Goal: Transaction & Acquisition: Purchase product/service

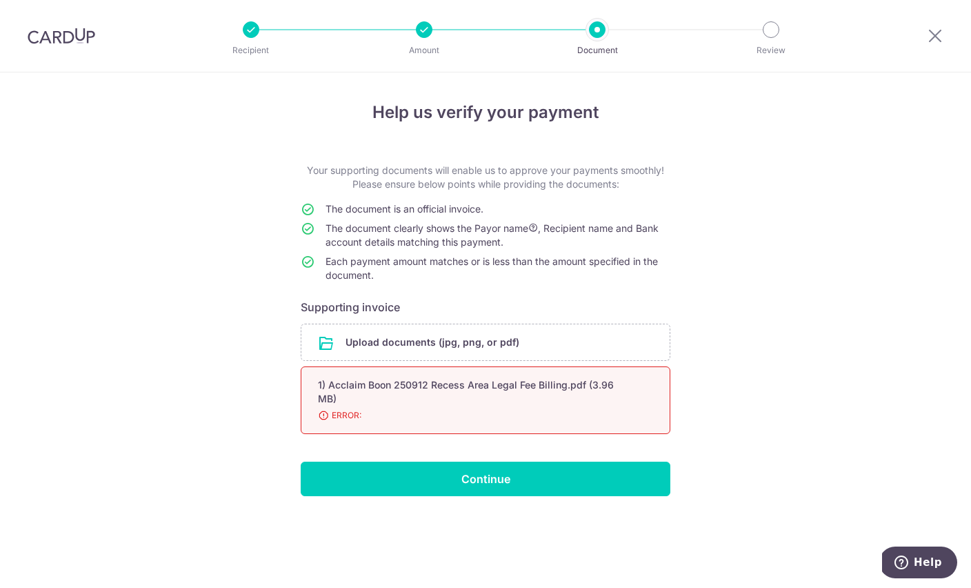
click at [354, 414] on span "ERROR:" at bounding box center [469, 415] width 302 height 14
click at [366, 393] on div "1) Acclaim Boon 250912 Recess Area Legal Fee Billing.pdf (3.96 MB)" at bounding box center [469, 392] width 302 height 28
click at [341, 415] on span "ERROR:" at bounding box center [469, 415] width 302 height 14
click at [348, 385] on div "1) Acclaim Boon 250912 Recess Area Legal Fee Billing.pdf (3.96 MB)" at bounding box center [469, 392] width 302 height 28
click at [364, 389] on div "1) Acclaim Boon 250912 Recess Area Legal Fee Billing.pdf (3.96 MB)" at bounding box center [469, 392] width 302 height 28
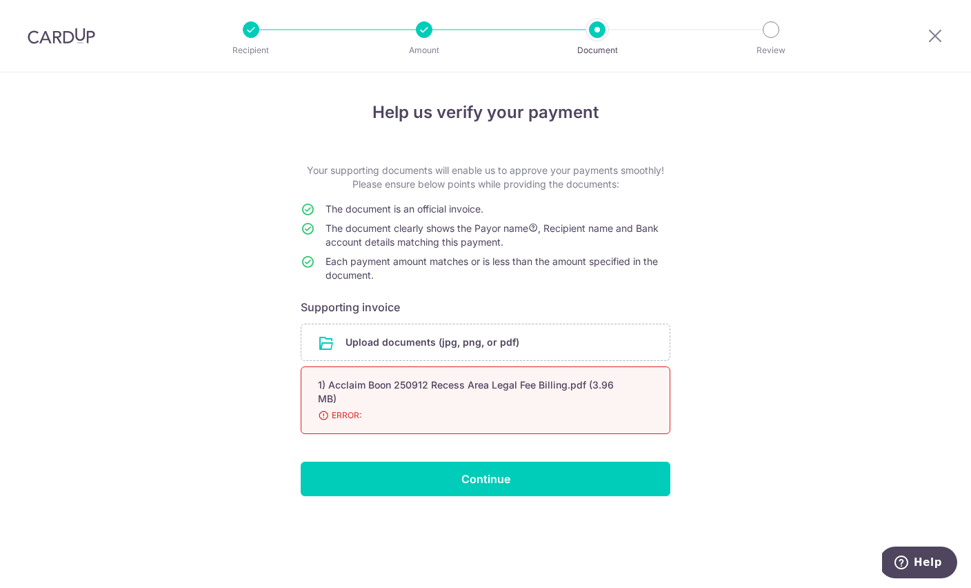
click at [344, 419] on span "ERROR:" at bounding box center [469, 415] width 302 height 14
click at [357, 406] on div "1) Acclaim Boon 250912 Recess Area Legal Fee Billing.pdf (3.96 MB)" at bounding box center [469, 392] width 302 height 28
click at [352, 350] on input "file" at bounding box center [485, 342] width 368 height 36
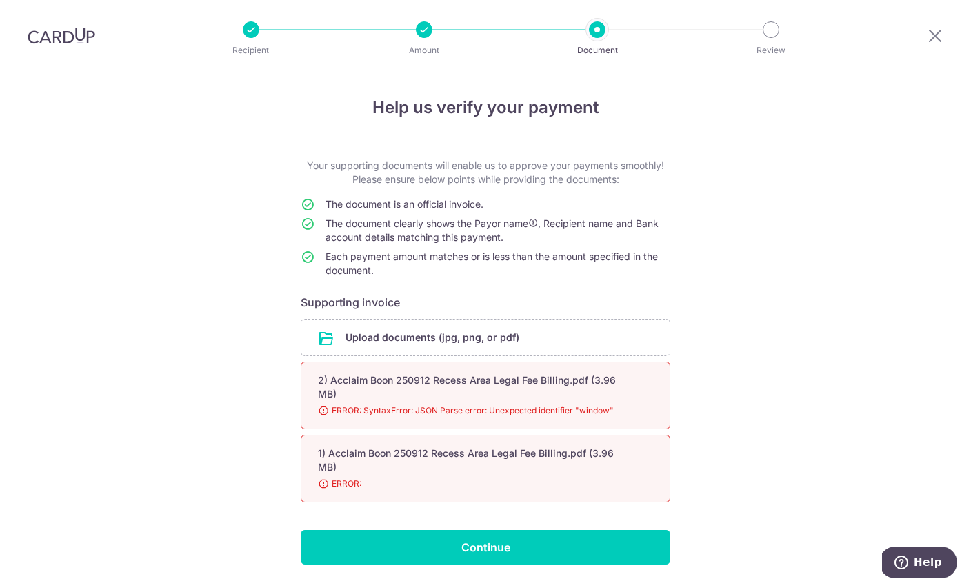
scroll to position [4, 0]
click at [326, 391] on div "2) Acclaim Boon 250912 Recess Area Legal Fee Billing.pdf (3.96 MB)" at bounding box center [469, 388] width 302 height 28
click at [332, 472] on div "1) Acclaim Boon 250912 Recess Area Legal Fee Billing.pdf (3.96 MB)" at bounding box center [469, 461] width 302 height 28
click at [405, 550] on input "Continue" at bounding box center [486, 547] width 370 height 34
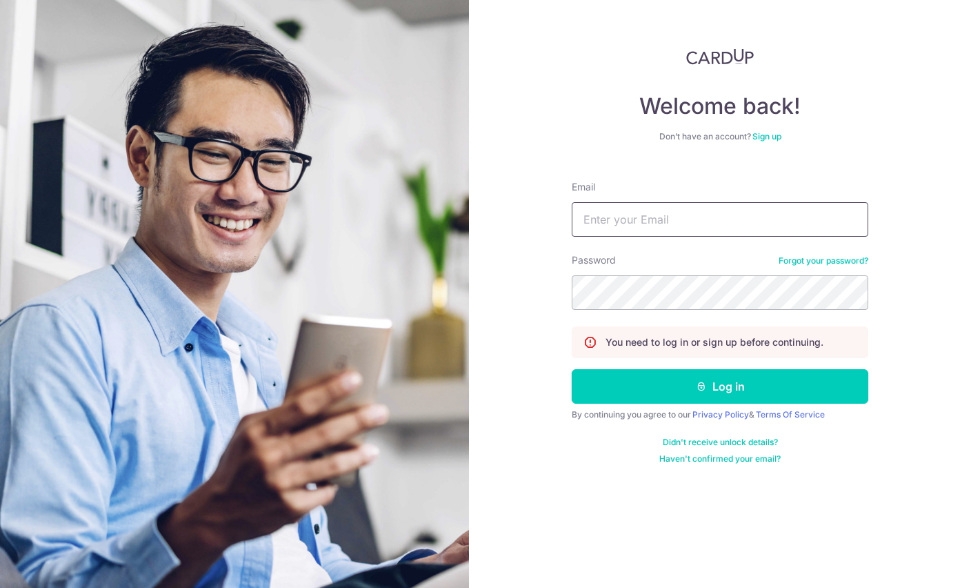
click at [607, 217] on input "Email" at bounding box center [720, 219] width 297 height 34
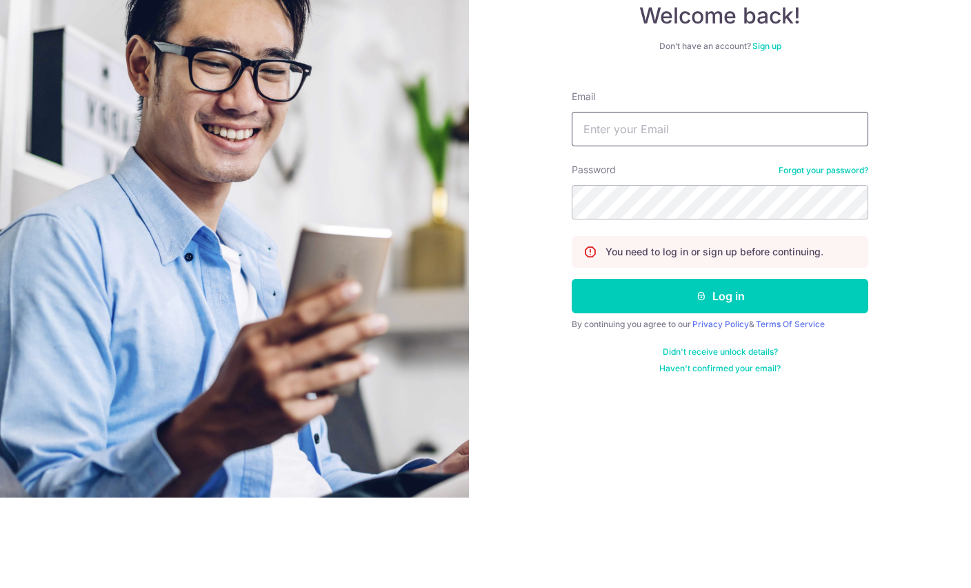
type input "wbcheok@gmail.com"
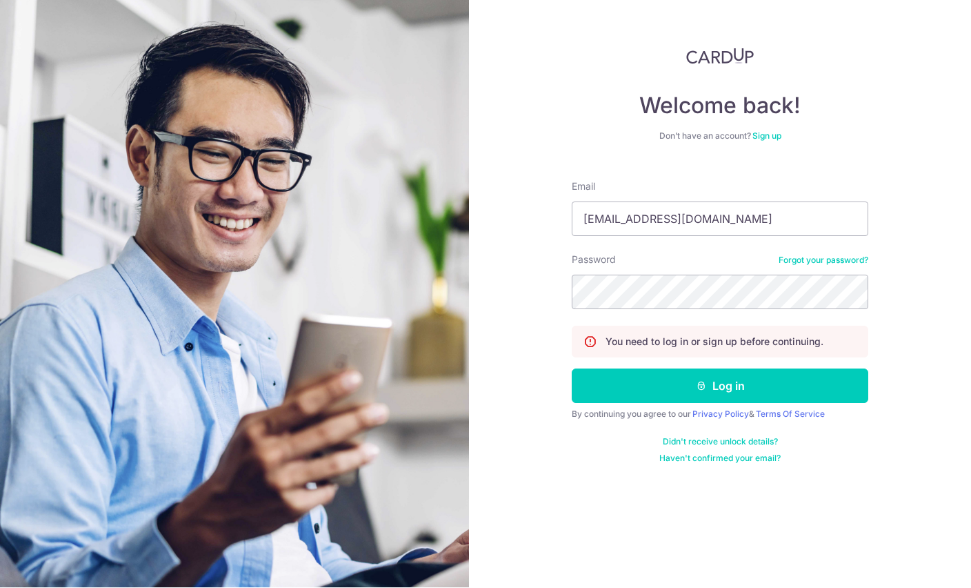
click at [674, 369] on button "Log in" at bounding box center [720, 386] width 297 height 34
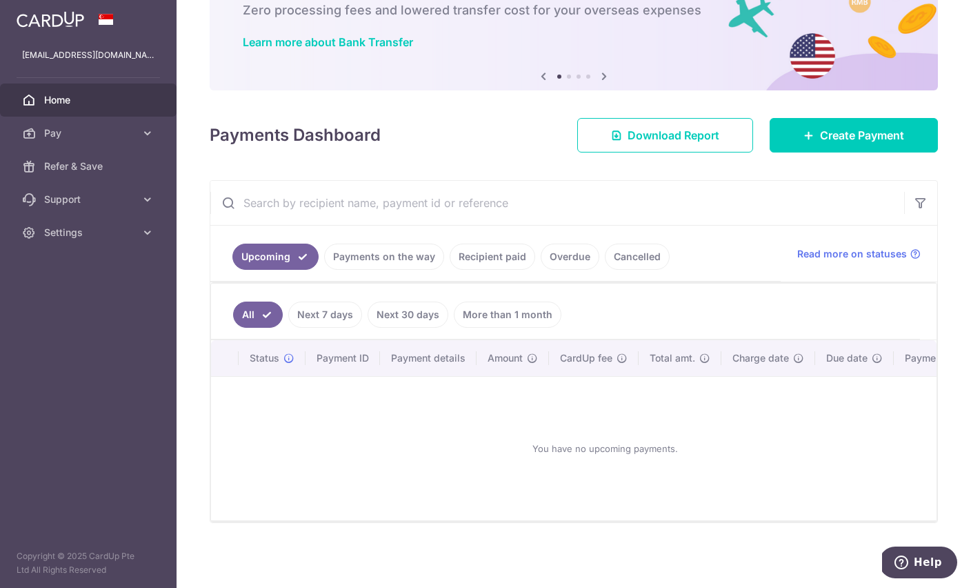
scroll to position [92, 0]
click at [839, 143] on span "Create Payment" at bounding box center [862, 135] width 84 height 17
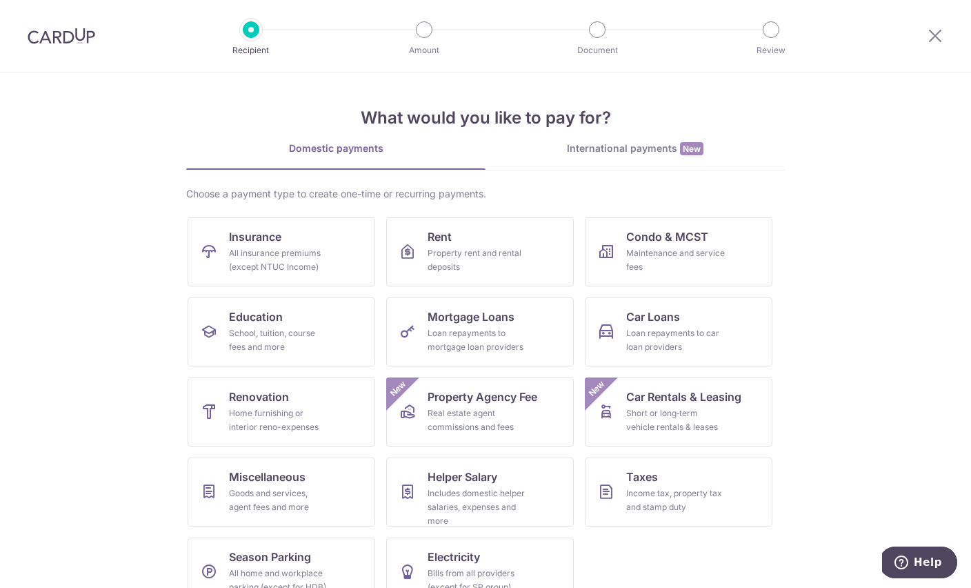
click at [248, 493] on div "Goods and services, agent fees and more" at bounding box center [278, 500] width 99 height 28
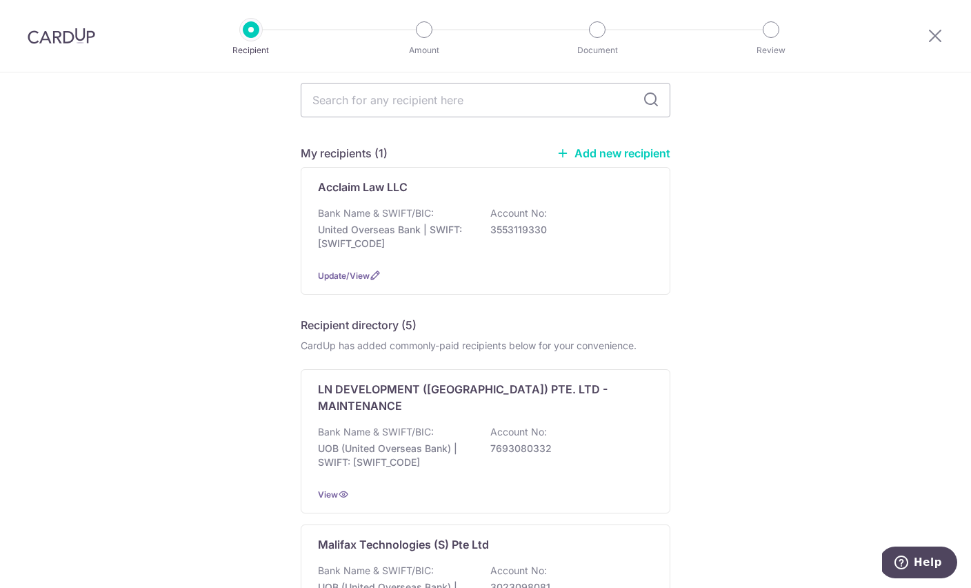
scroll to position [146, 0]
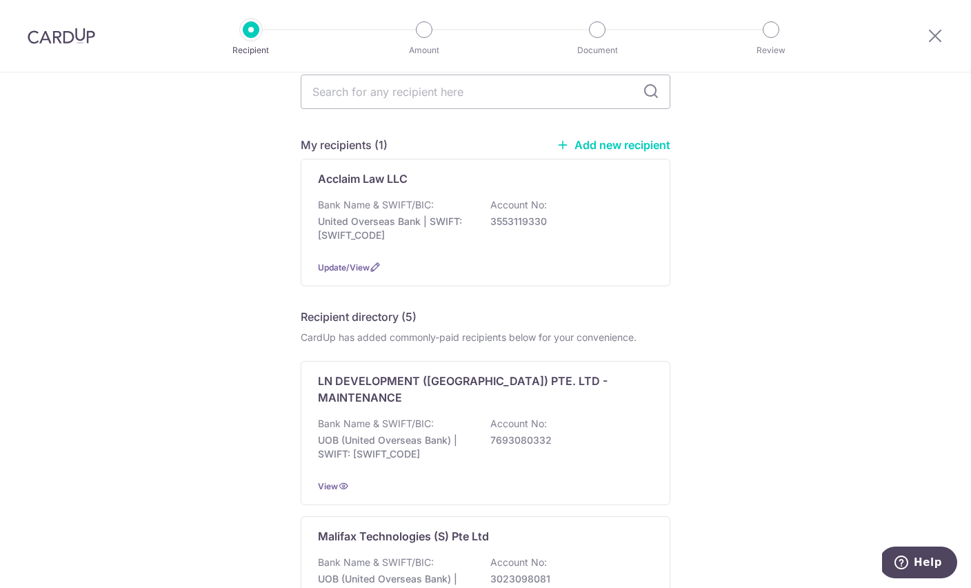
click at [355, 186] on div "Acclaim Law LLC Bank Name & SWIFT/BIC: United Overseas Bank | SWIFT: UOVBSGSGXX…" at bounding box center [486, 223] width 370 height 128
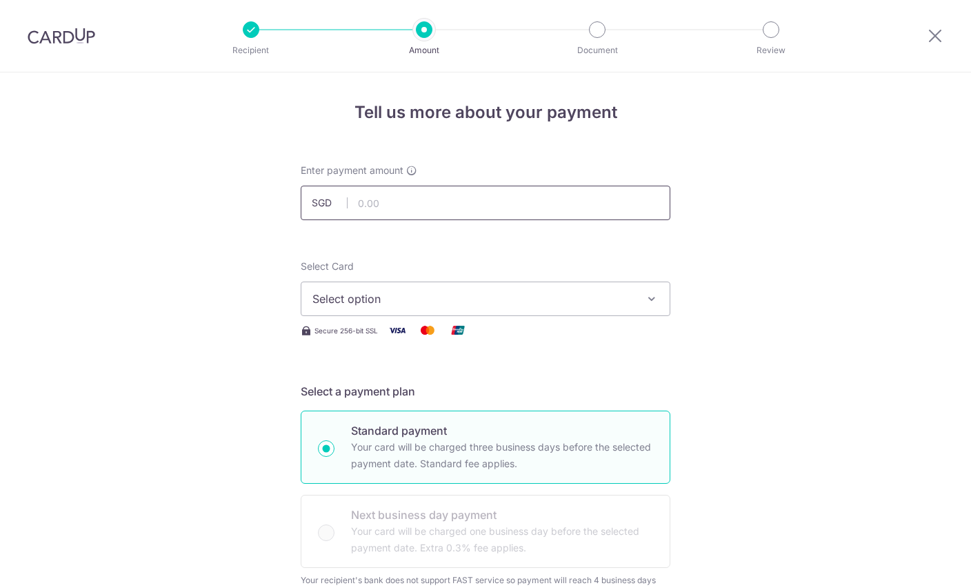
click at [396, 206] on input "text" at bounding box center [486, 203] width 370 height 34
click at [328, 292] on button "Select option" at bounding box center [486, 298] width 370 height 34
type input "3,750.00"
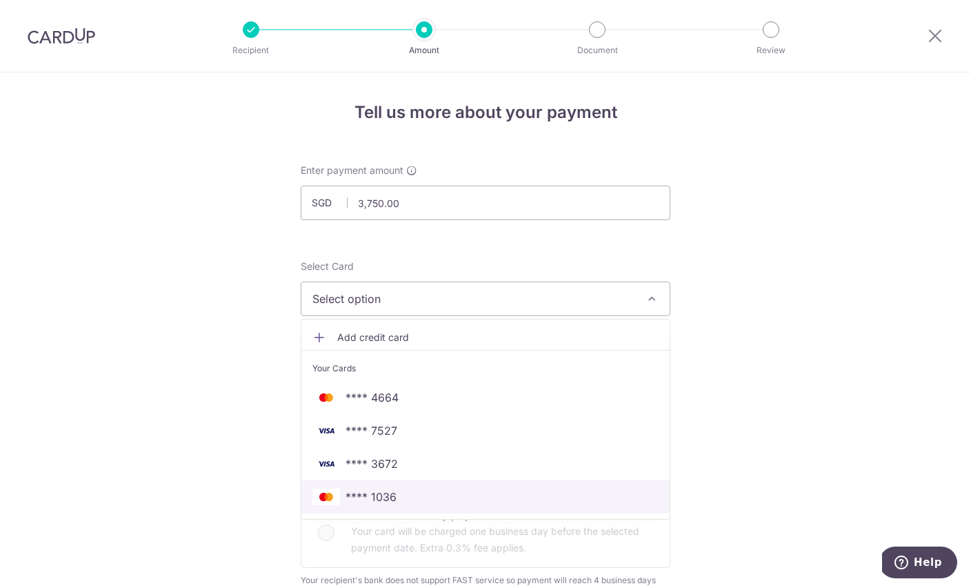
click at [397, 505] on span "**** 1036" at bounding box center [486, 496] width 346 height 17
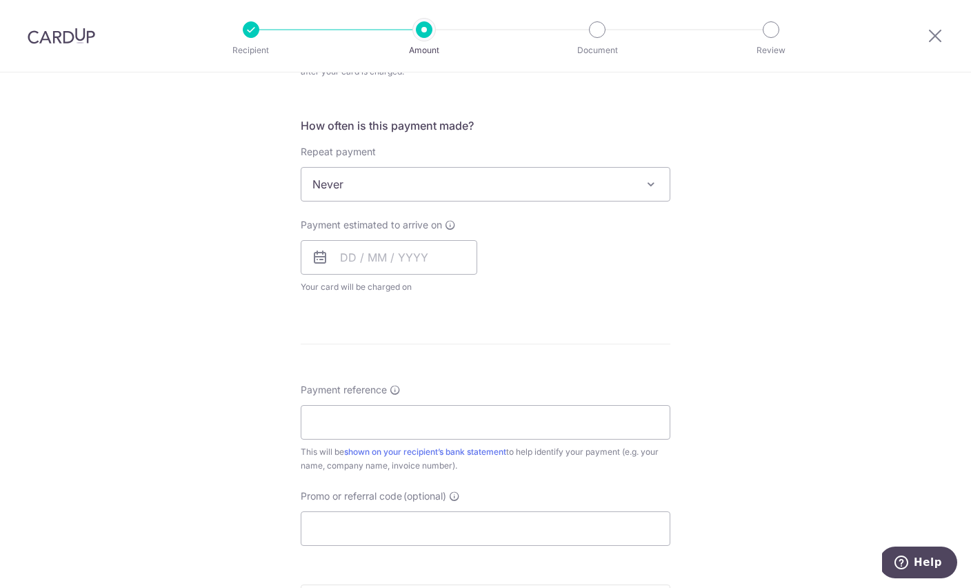
scroll to position [522, 0]
click at [444, 266] on input "text" at bounding box center [389, 258] width 177 height 34
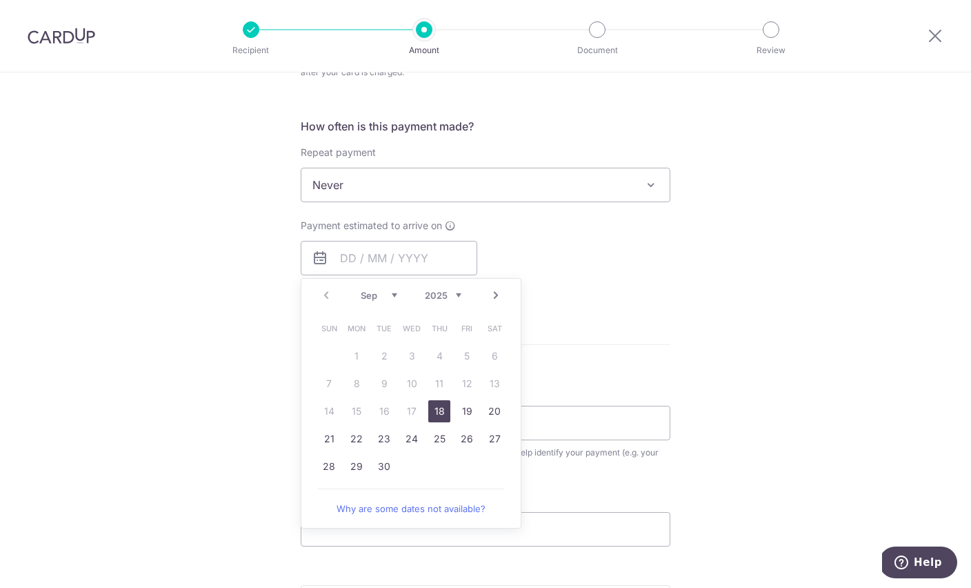
click at [447, 418] on link "18" at bounding box center [439, 411] width 22 height 22
type input "18/09/2025"
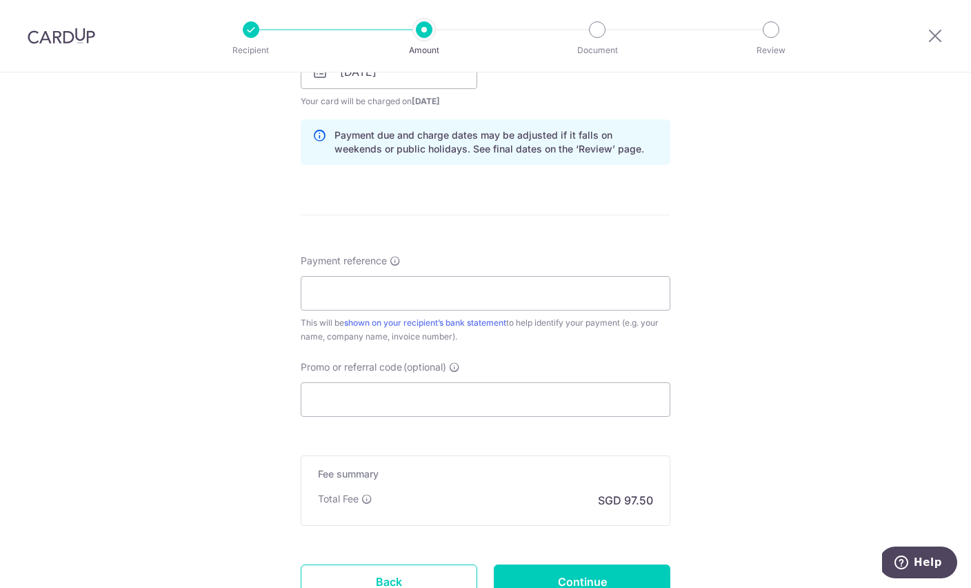
scroll to position [706, 0]
click at [497, 307] on input "Payment reference" at bounding box center [486, 294] width 370 height 34
click at [126, 361] on div "Tell us more about your payment Enter payment amount SGD 3,750.00 3750.00 Selec…" at bounding box center [485, 35] width 971 height 1338
click at [368, 303] on input "OFF225" at bounding box center [486, 294] width 370 height 34
type input "O"
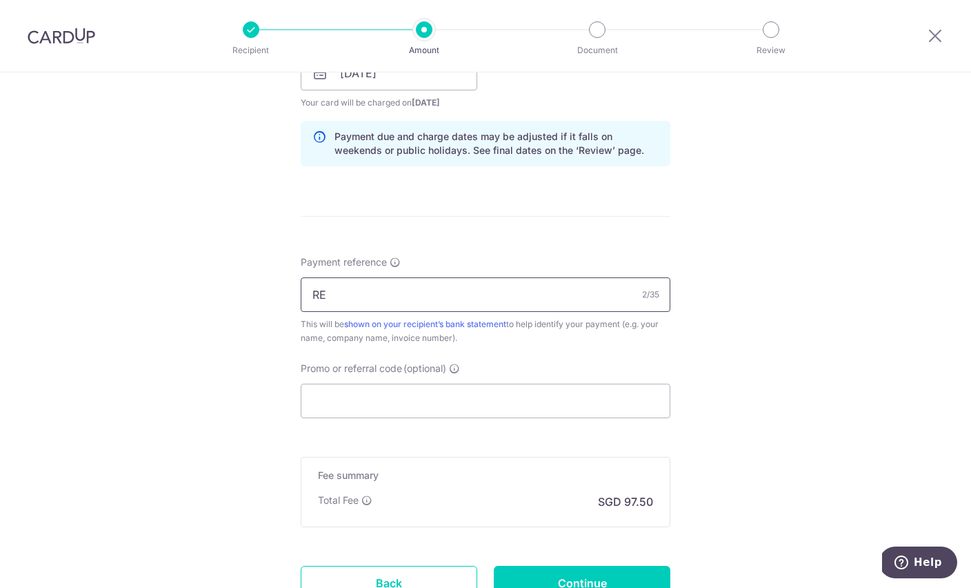
type input "R"
type input "520508 Recess"
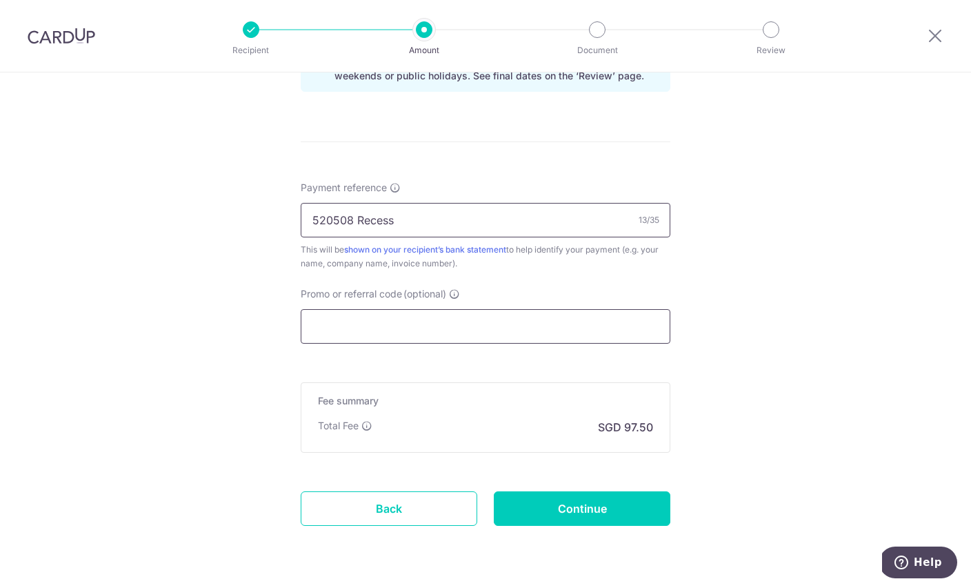
scroll to position [780, 0]
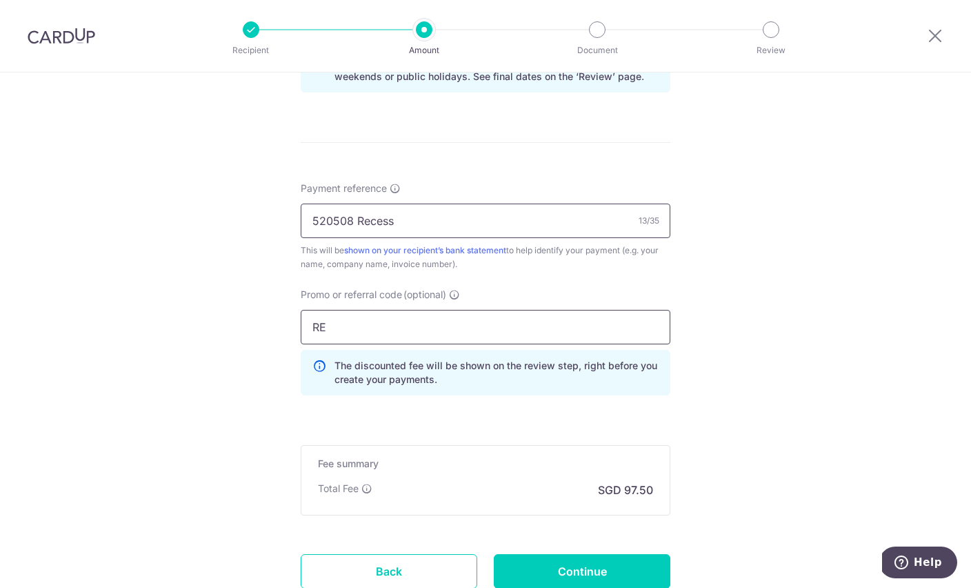
type input "R"
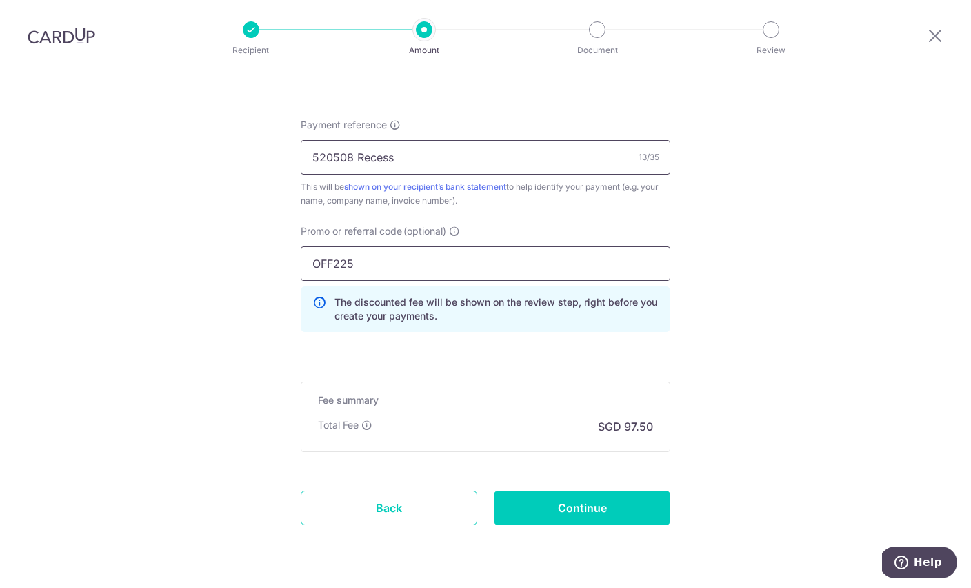
scroll to position [842, 0]
type input "OFF225"
click at [622, 519] on input "Continue" at bounding box center [582, 509] width 177 height 34
type input "Create Schedule"
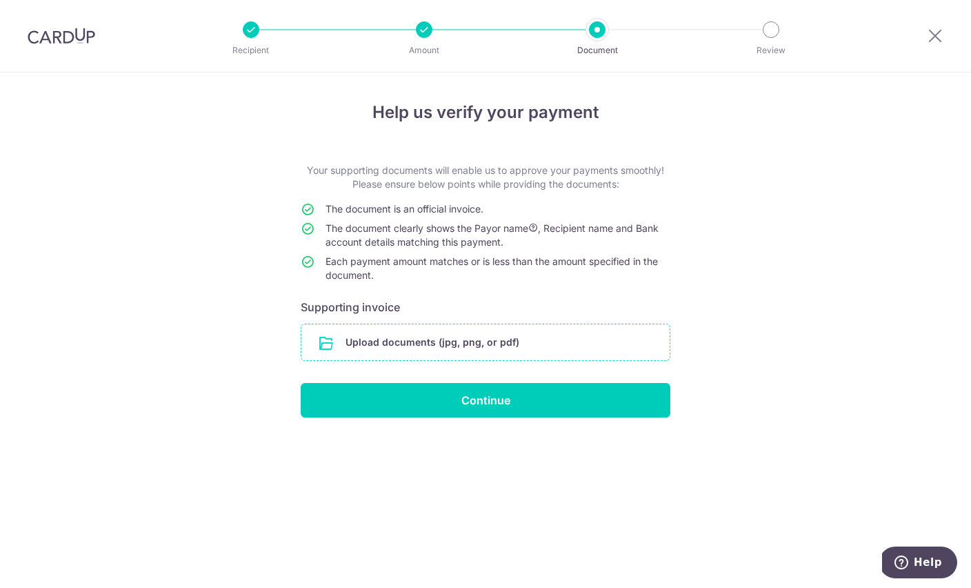
click at [530, 351] on input "file" at bounding box center [485, 342] width 368 height 36
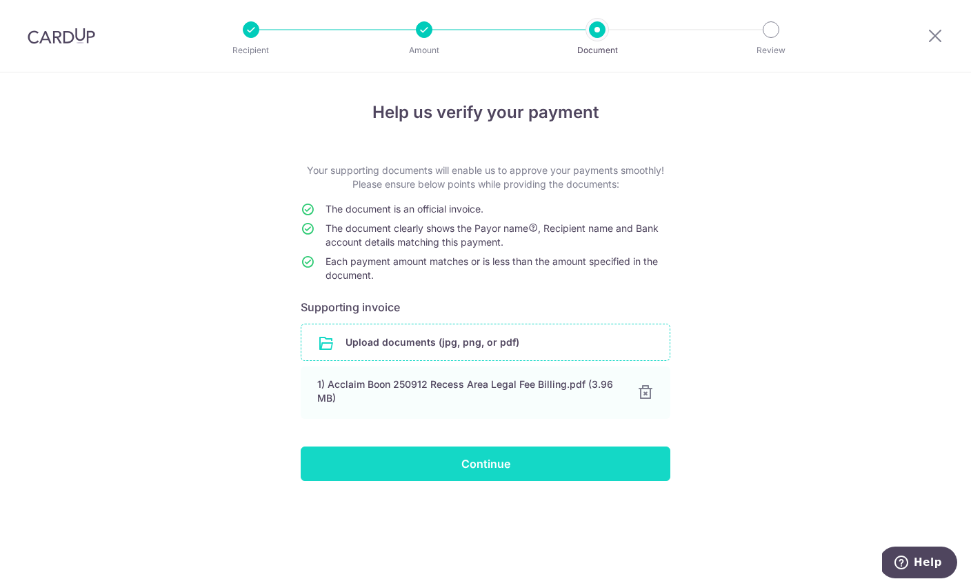
click at [666, 465] on input "Continue" at bounding box center [486, 463] width 370 height 34
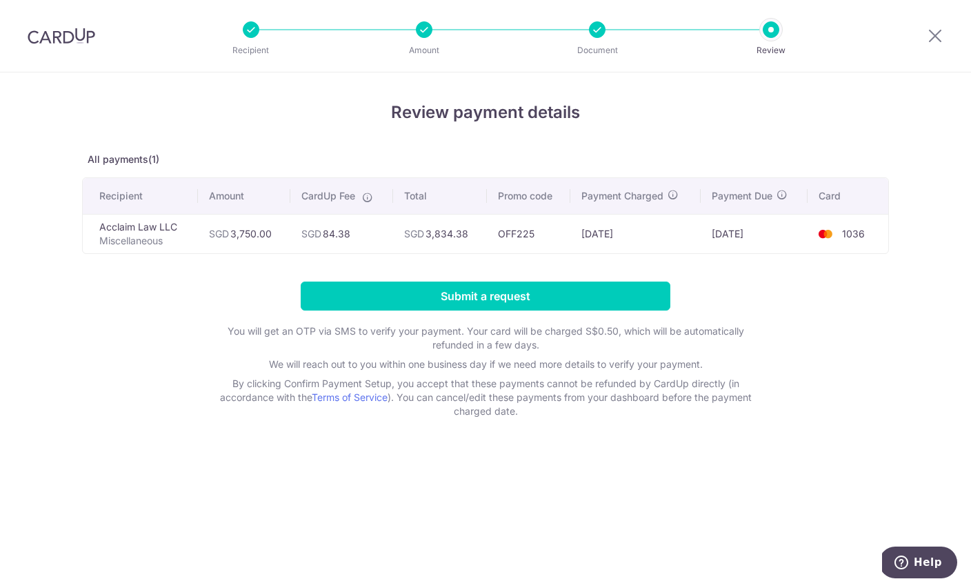
click at [767, 292] on form "Submit a request You will get an OTP via SMS to verify your payment. Your card …" at bounding box center [485, 349] width 807 height 137
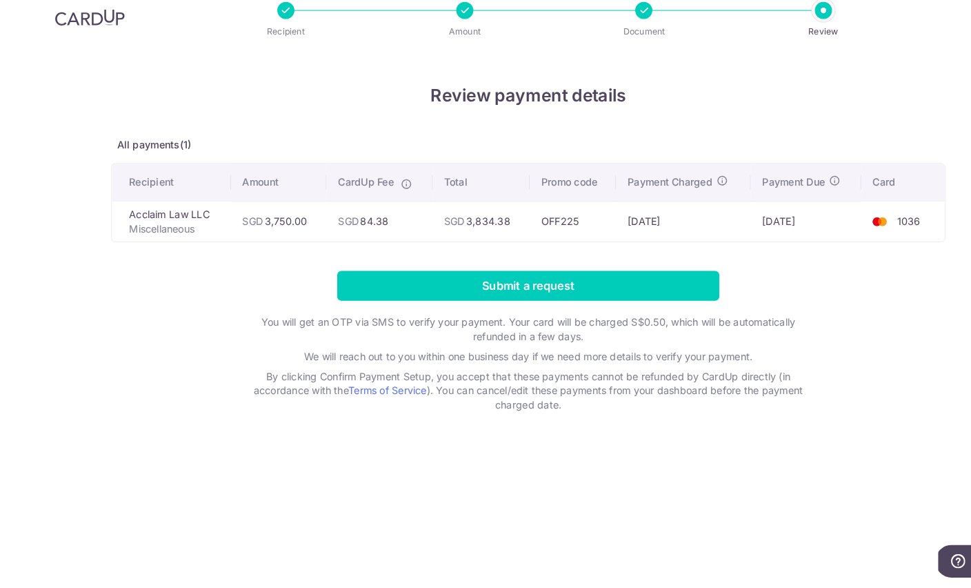
scroll to position [4, 0]
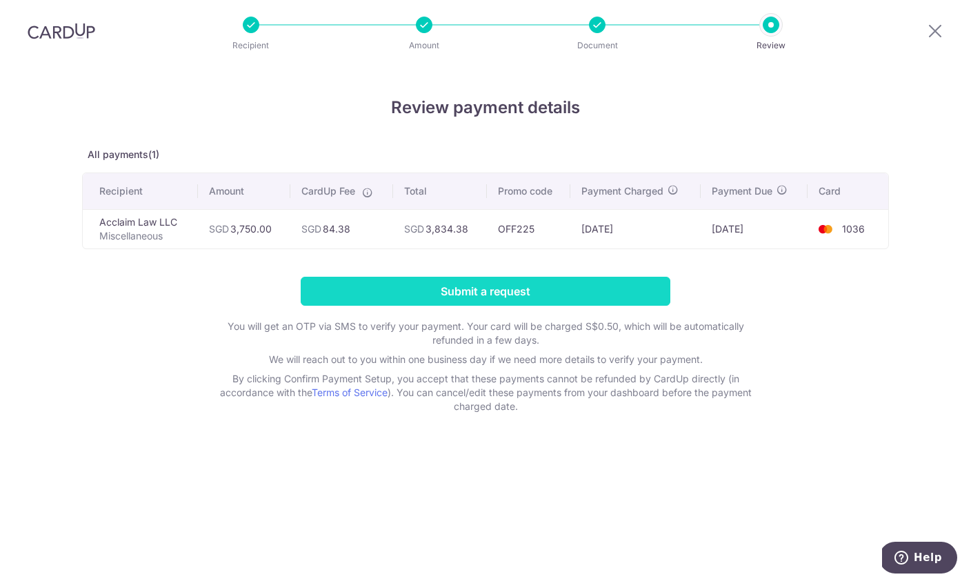
click at [577, 289] on input "Submit a request" at bounding box center [486, 295] width 370 height 29
